Goal: Task Accomplishment & Management: Use online tool/utility

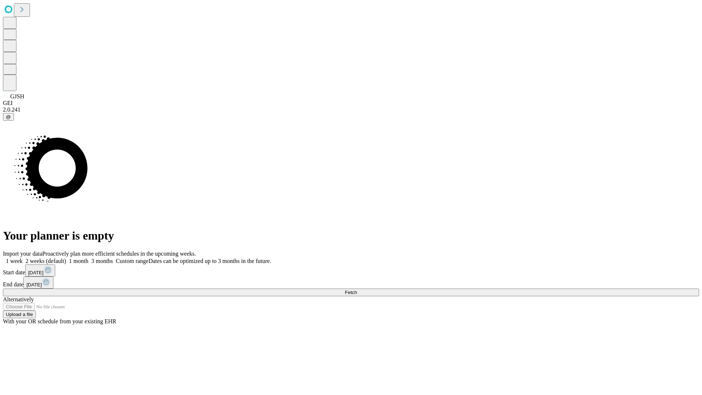
click at [357, 290] on span "Fetch" at bounding box center [351, 292] width 12 height 5
